Goal: Browse casually

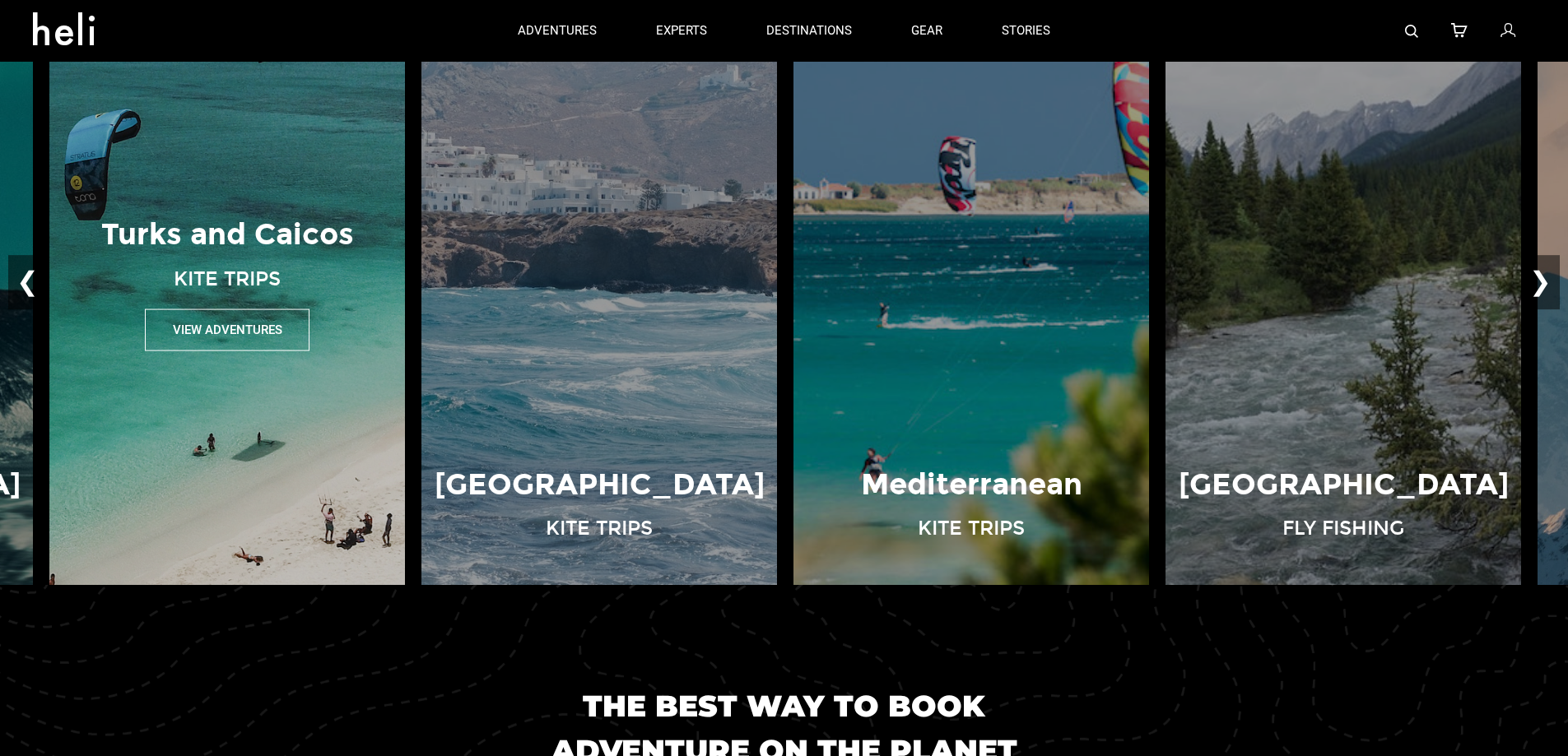
scroll to position [1234, 0]
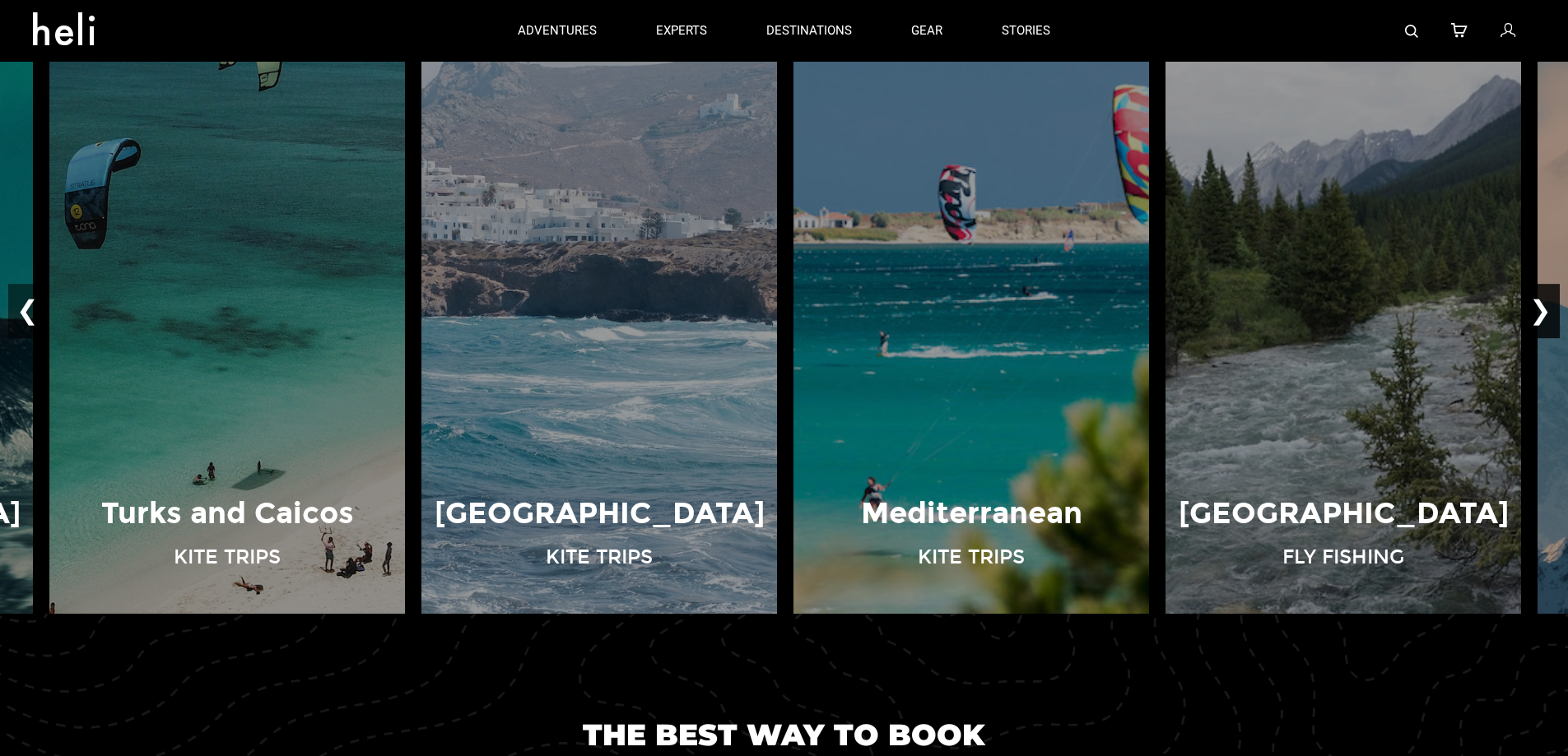
click at [1535, 303] on button "❯" at bounding box center [1540, 312] width 39 height 55
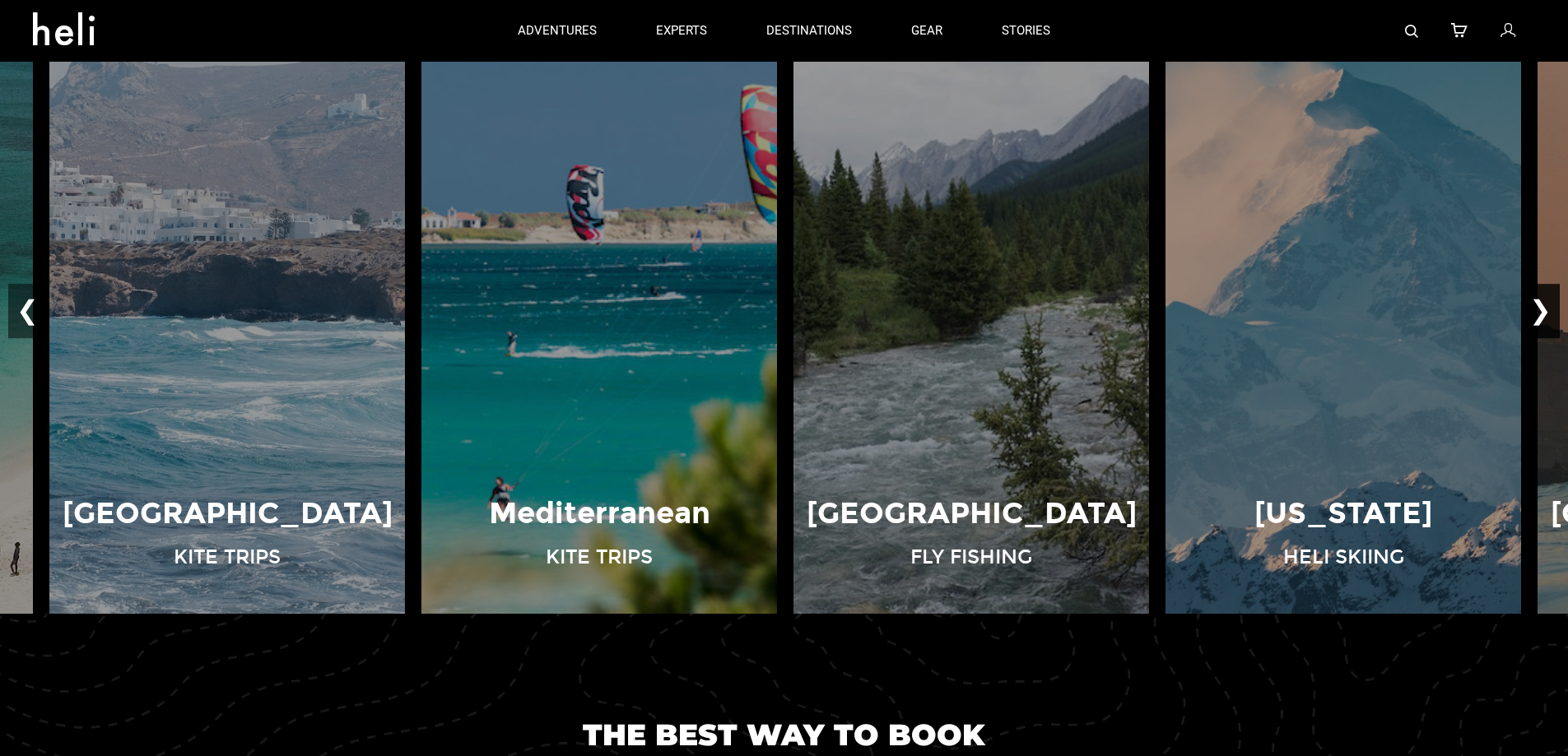
click at [1543, 313] on button "❯" at bounding box center [1540, 312] width 39 height 55
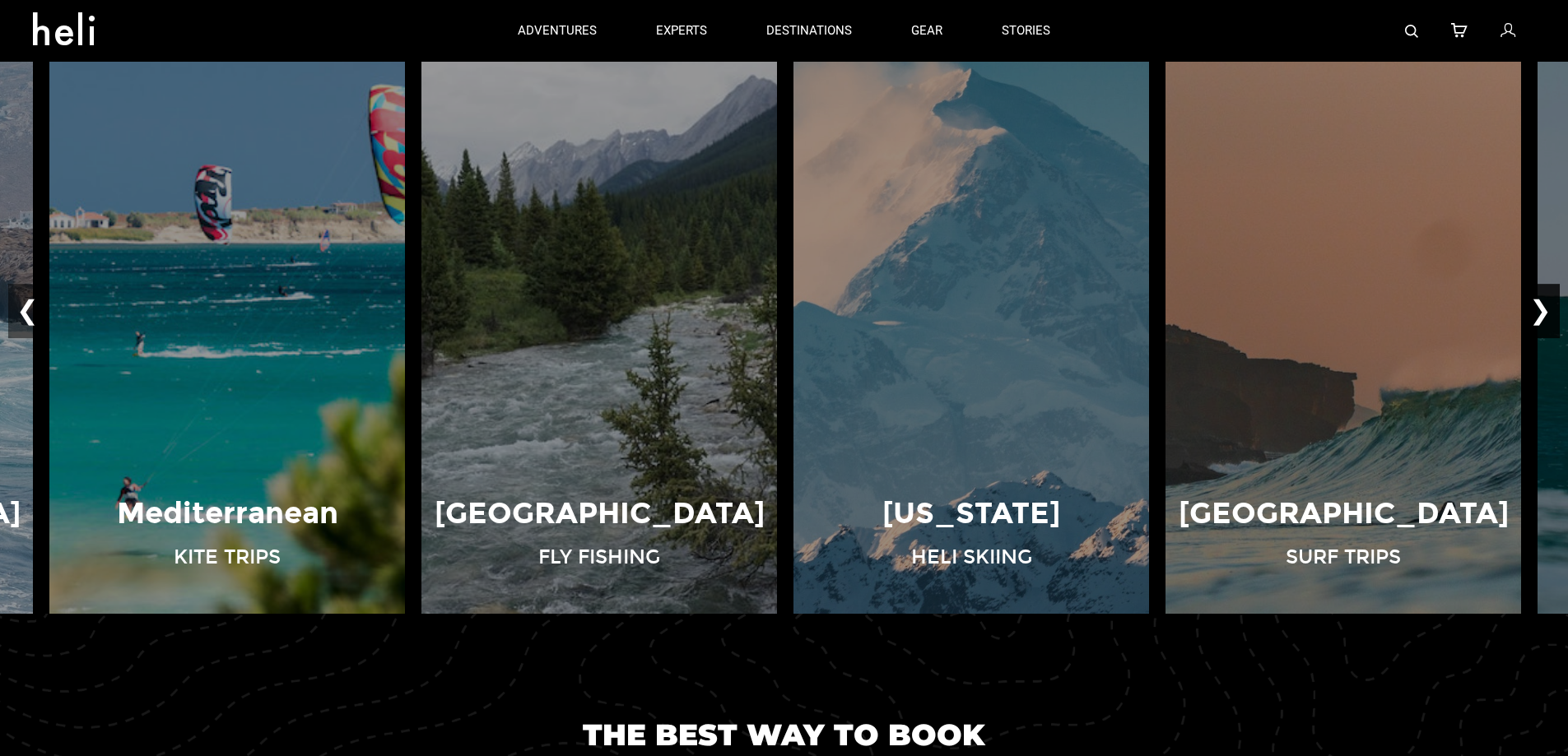
click at [1543, 313] on button "❯" at bounding box center [1540, 312] width 39 height 55
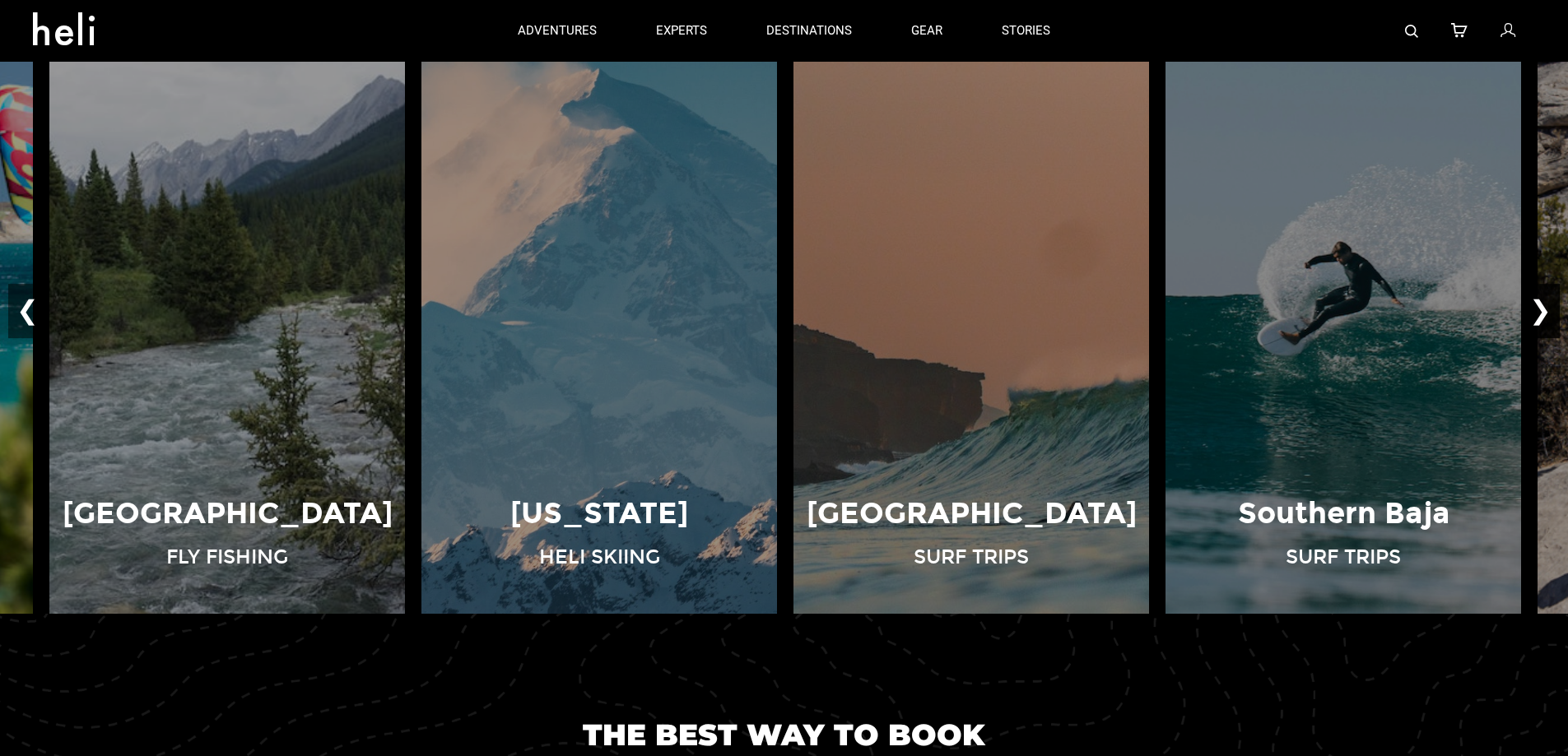
click at [1543, 313] on button "❯" at bounding box center [1540, 312] width 39 height 55
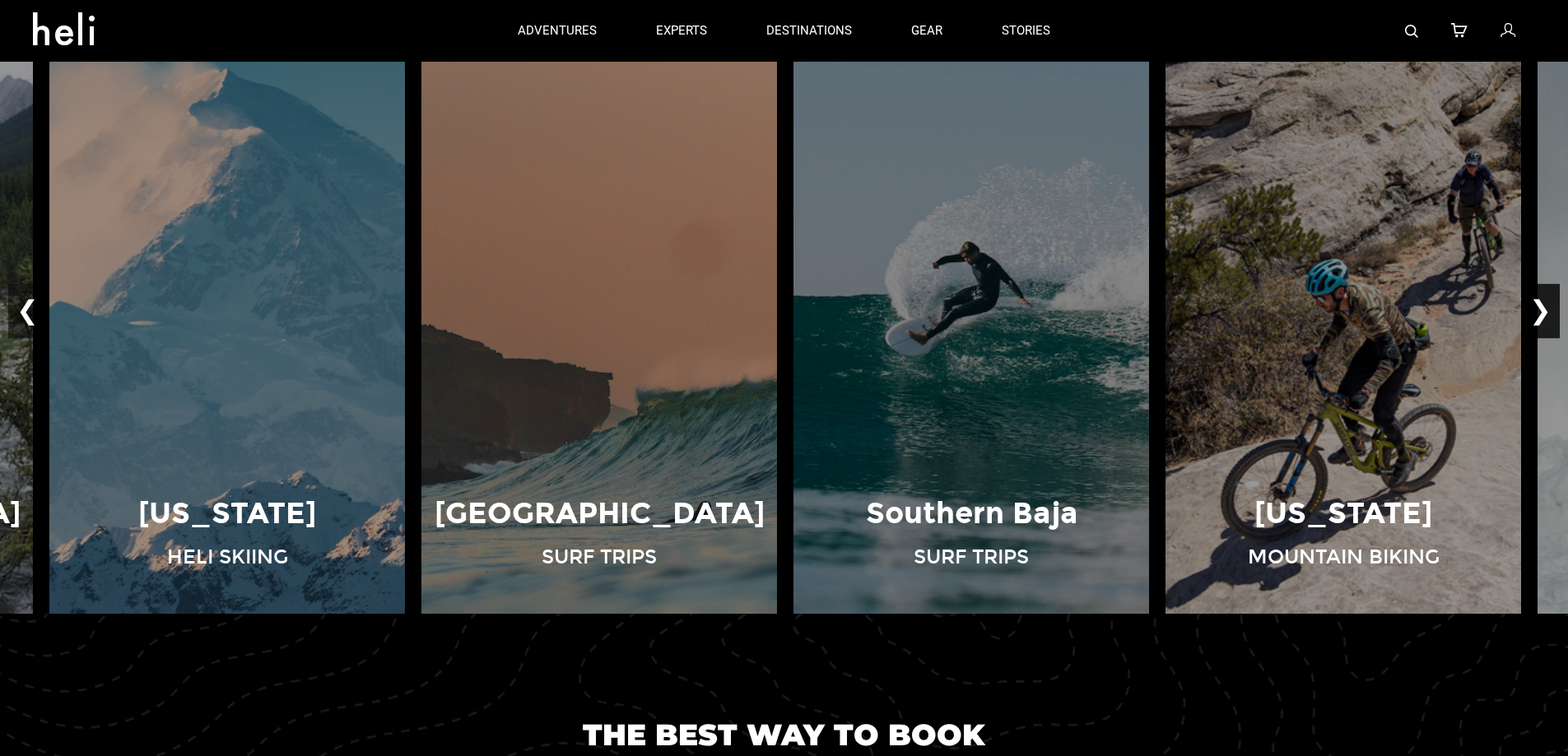
click at [1543, 313] on button "❯" at bounding box center [1540, 312] width 39 height 55
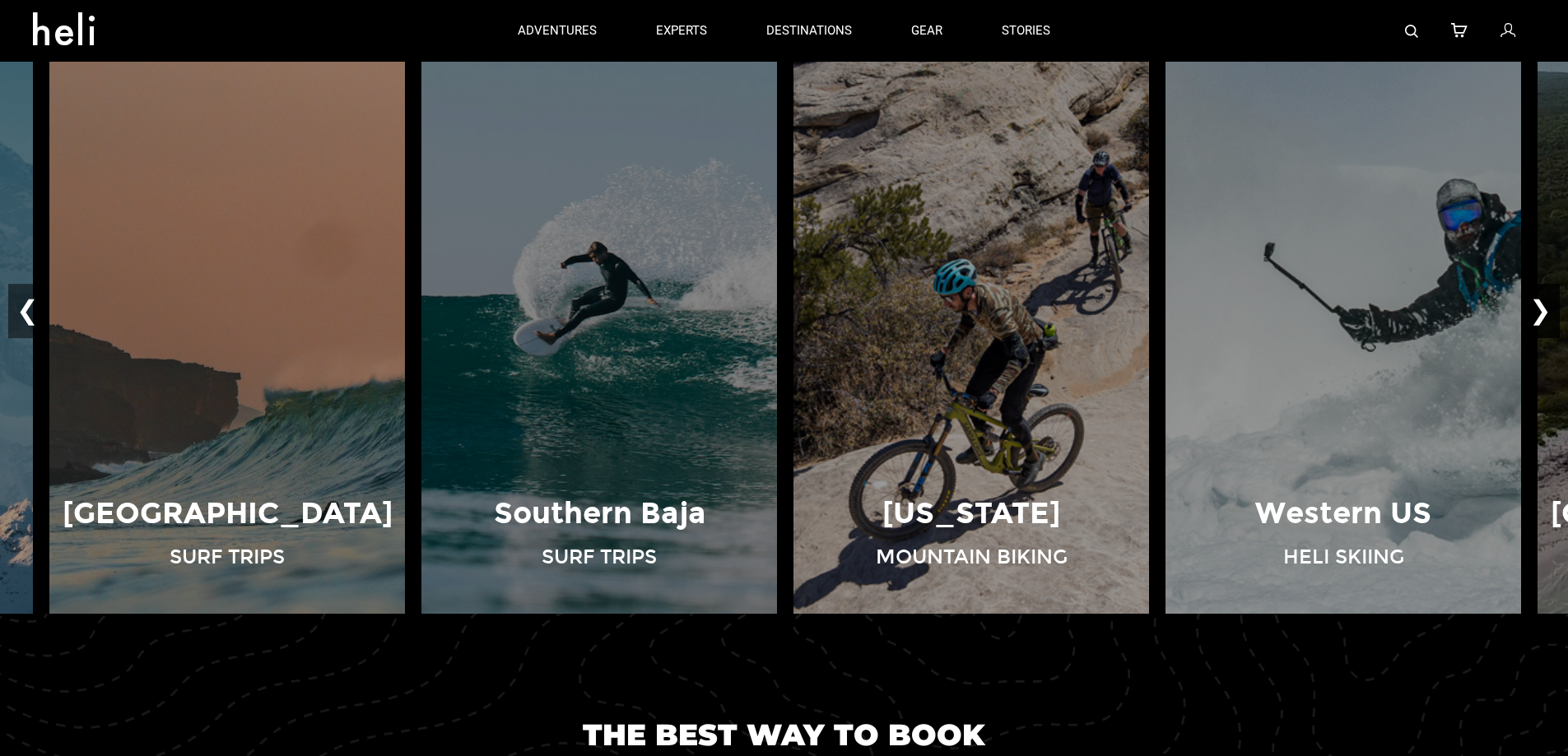
click at [1543, 313] on button "❯" at bounding box center [1540, 312] width 39 height 55
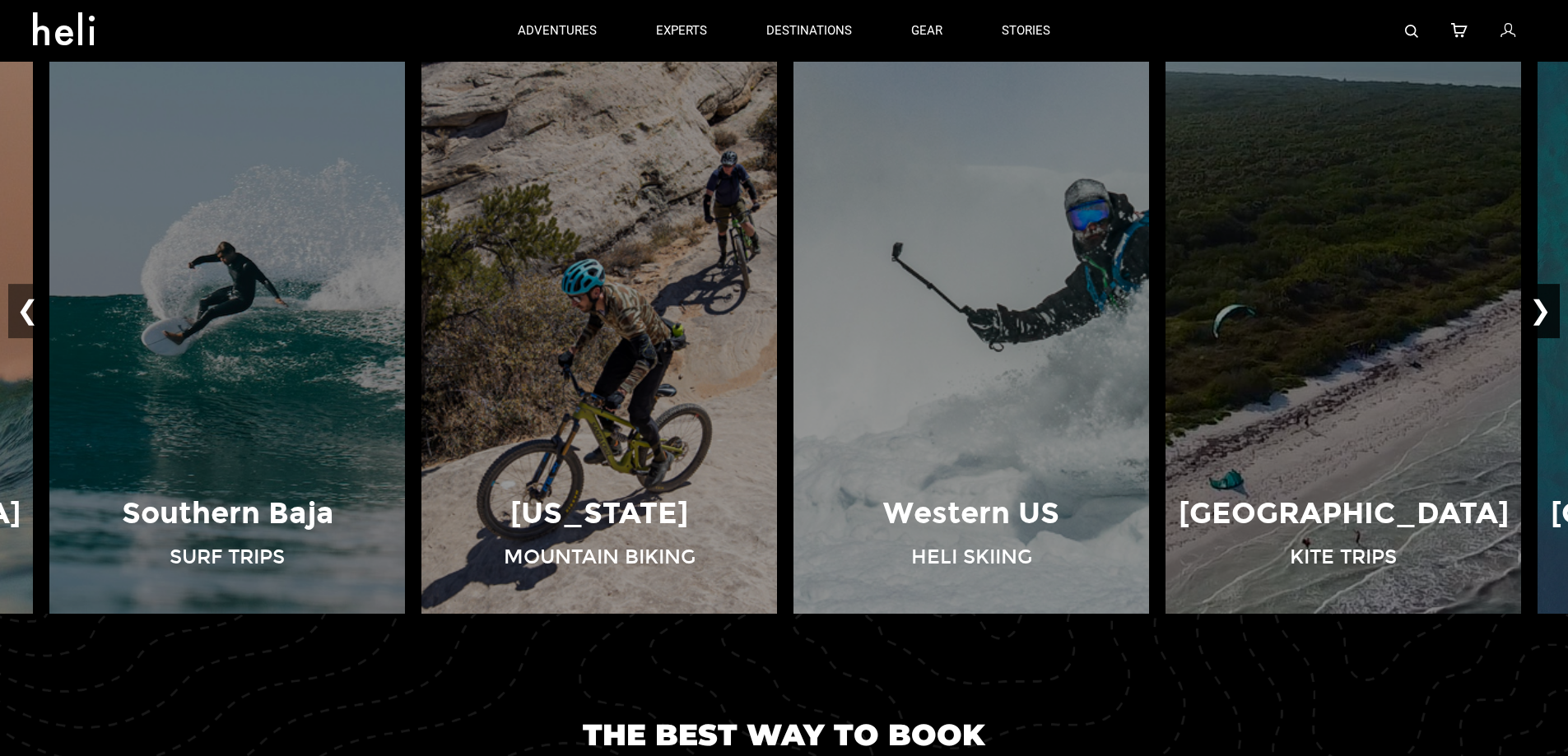
click at [1543, 313] on button "❯" at bounding box center [1540, 312] width 39 height 55
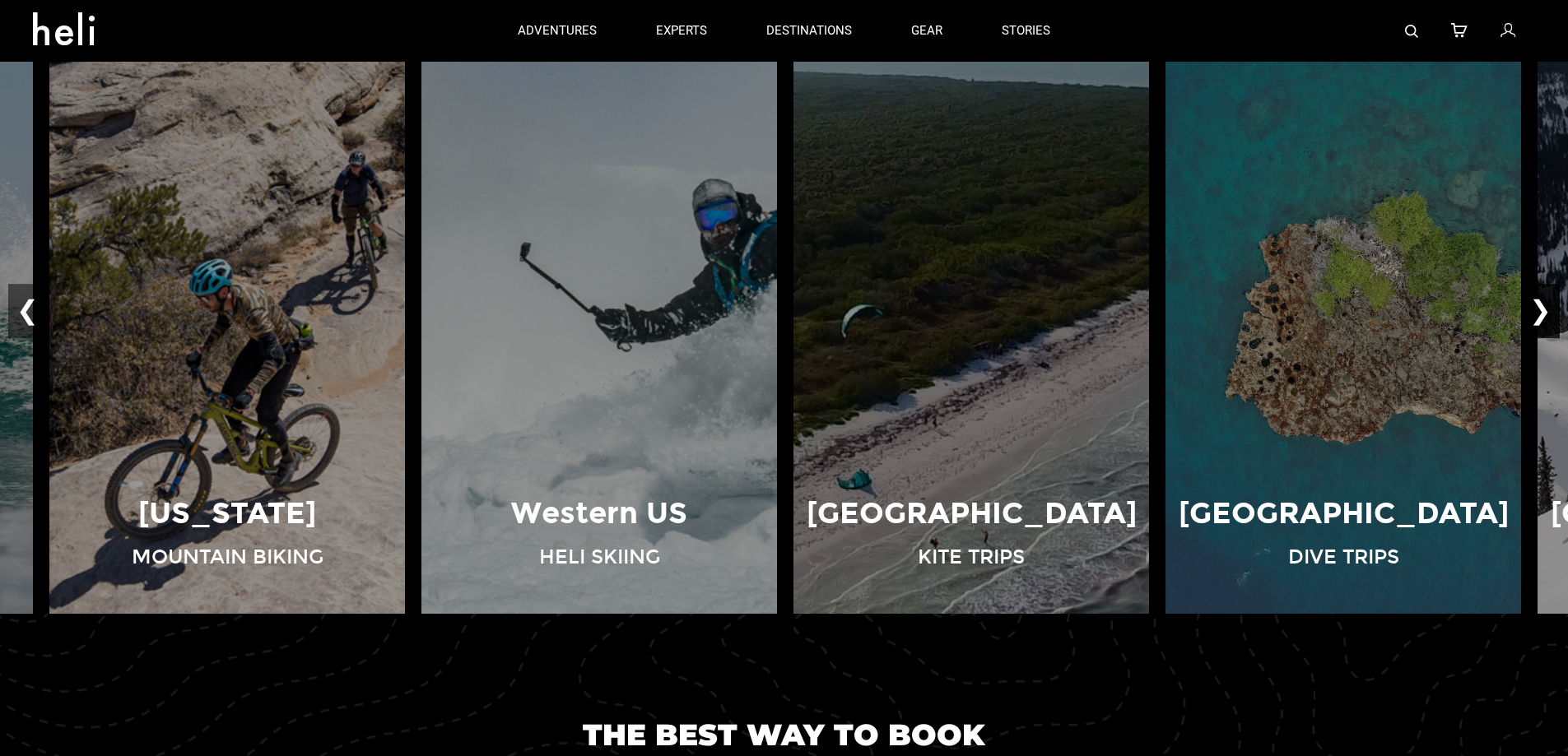
click at [1543, 313] on button "❯" at bounding box center [1540, 312] width 39 height 55
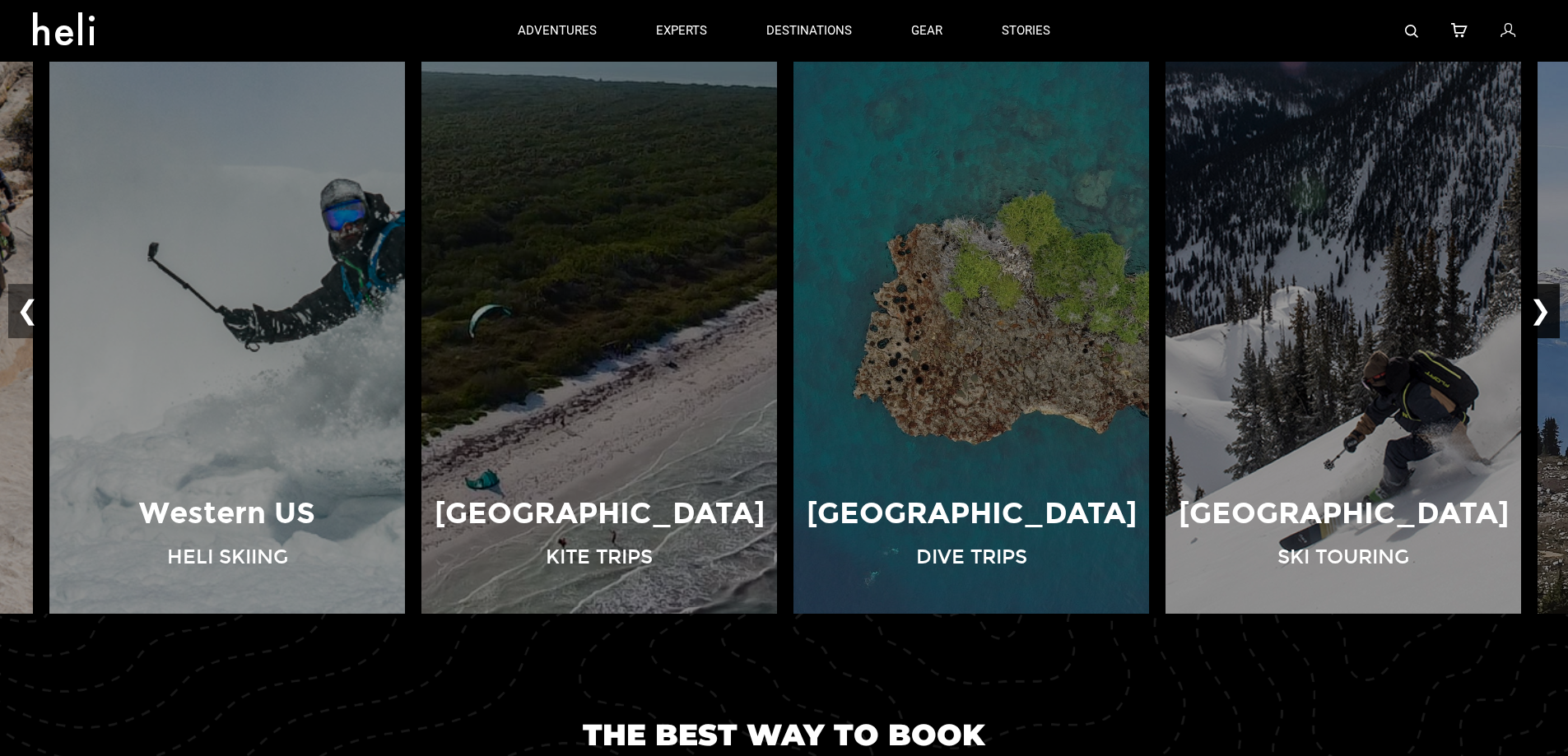
click at [1543, 313] on button "❯" at bounding box center [1540, 312] width 39 height 55
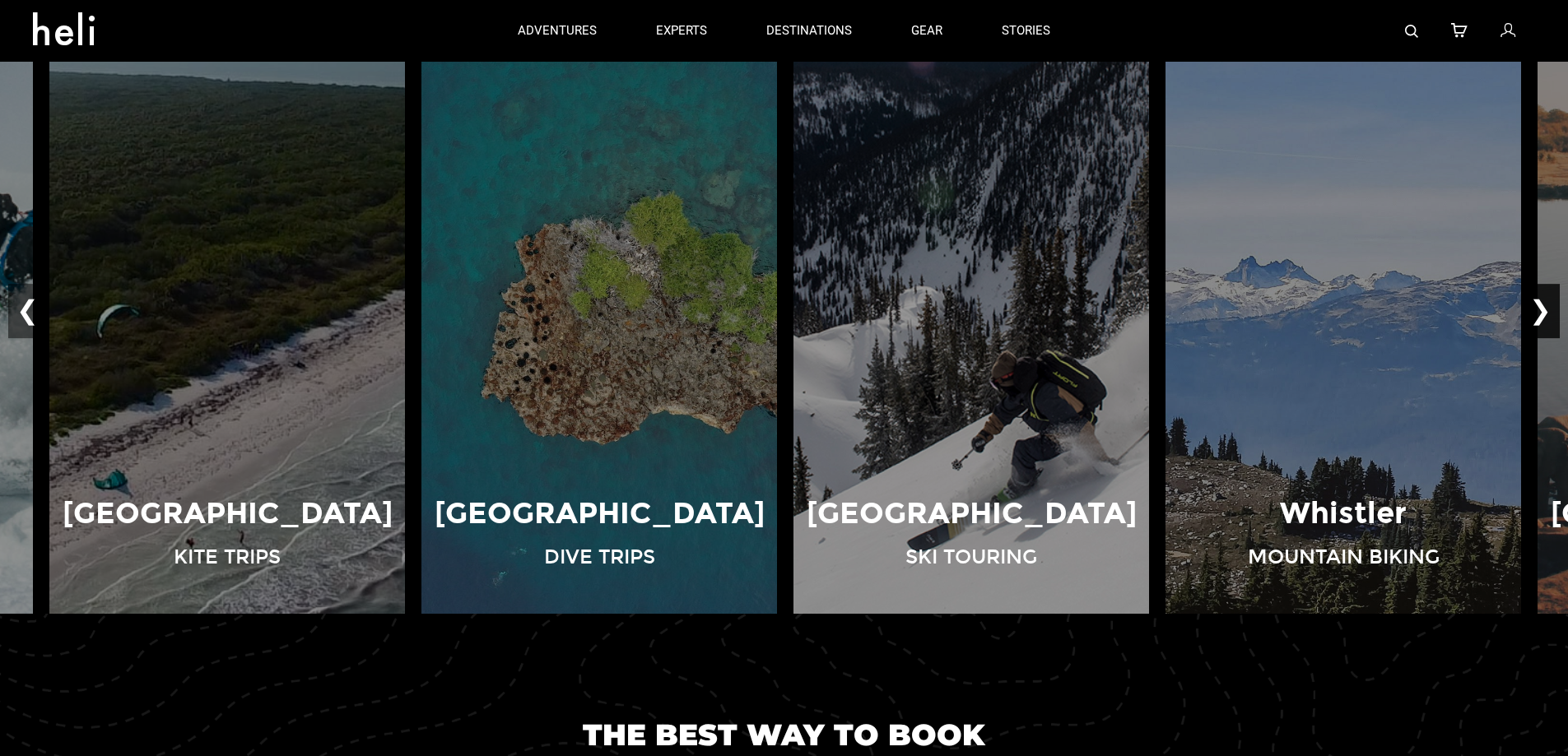
click at [1543, 313] on button "❯" at bounding box center [1540, 312] width 39 height 55
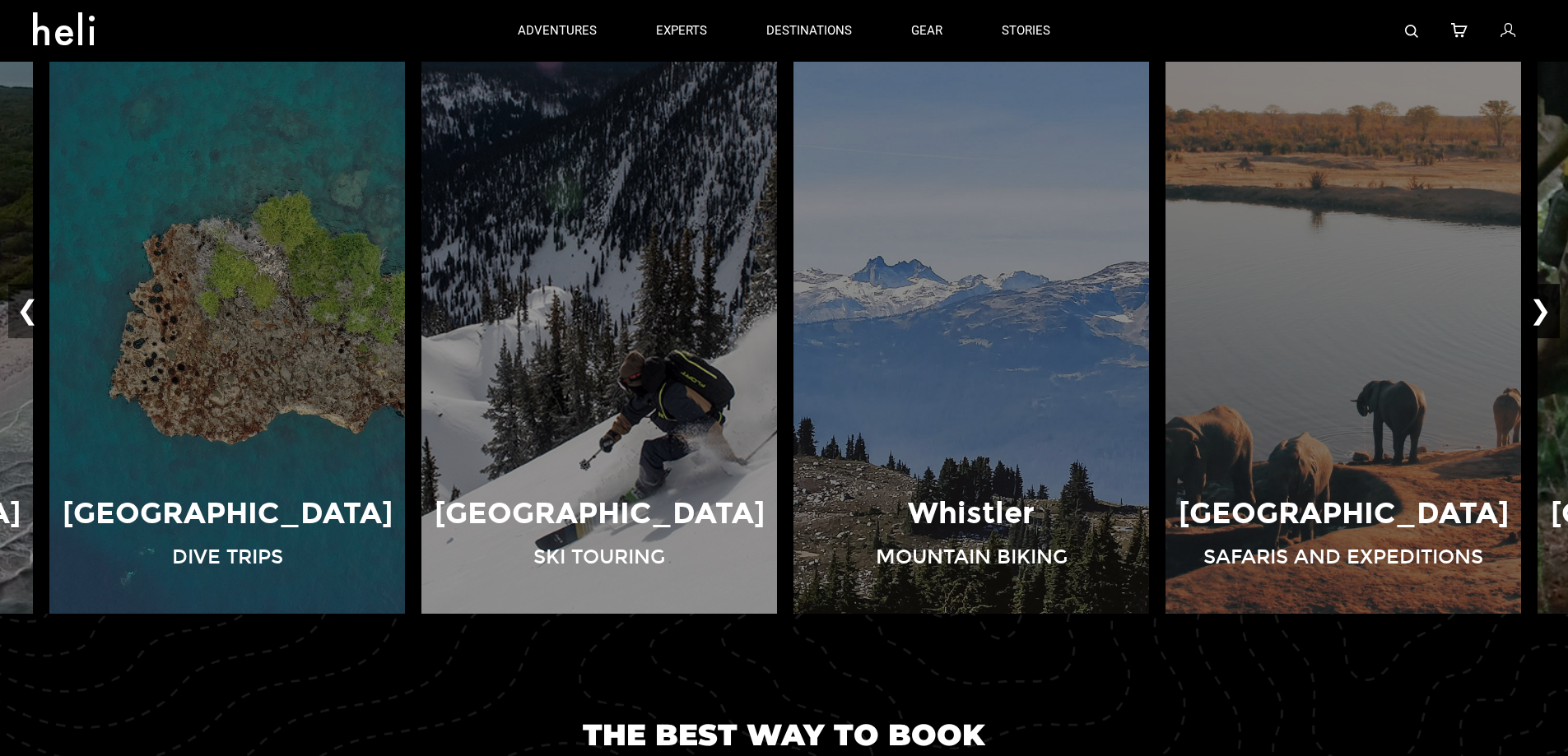
click at [1543, 313] on button "❯" at bounding box center [1540, 312] width 39 height 55
